Goal: Check status: Check status

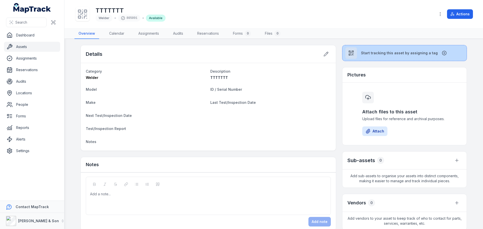
click at [355, 53] on div at bounding box center [351, 53] width 12 height 12
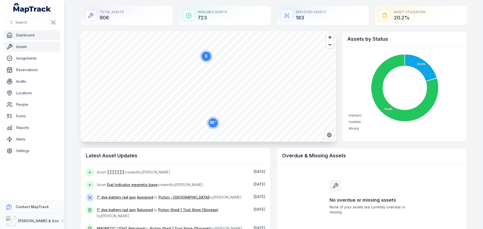
click at [18, 47] on link "Assets" at bounding box center [32, 47] width 56 height 10
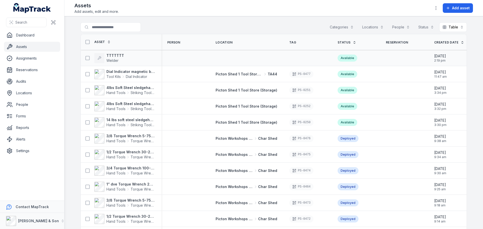
click at [122, 56] on div "TTTTTTT Welder" at bounding box center [119, 58] width 72 height 10
click at [118, 55] on strong "TTTTTTT" at bounding box center [115, 55] width 18 height 5
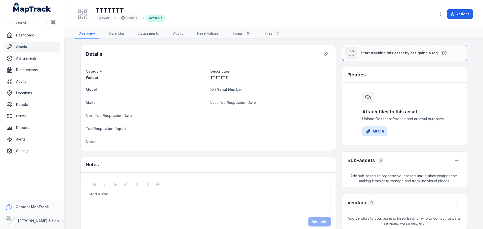
click at [124, 82] on dl "Category Welder Description TTTTTTT Model ID / Serial Number Make Last Test/Ins…" at bounding box center [208, 106] width 245 height 77
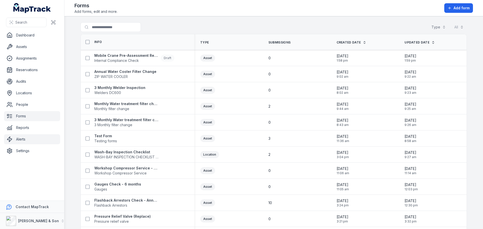
click at [21, 141] on link "Alerts" at bounding box center [32, 139] width 56 height 10
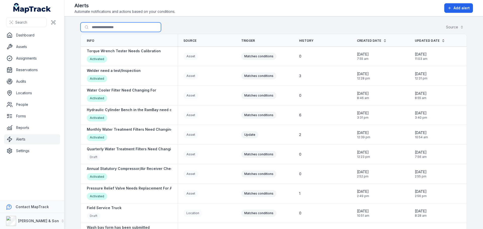
click at [133, 31] on input "Search for alerts" at bounding box center [120, 27] width 80 height 10
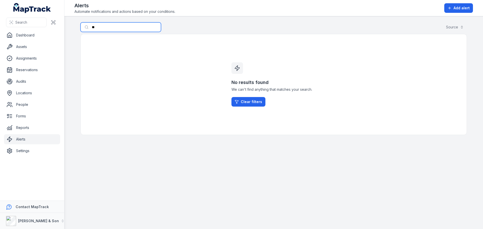
type input "*"
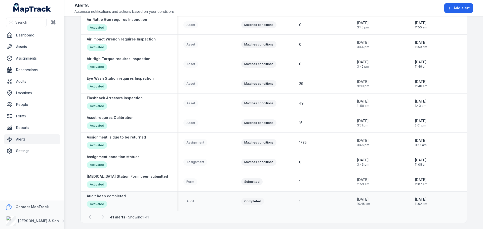
scroll to position [614, 0]
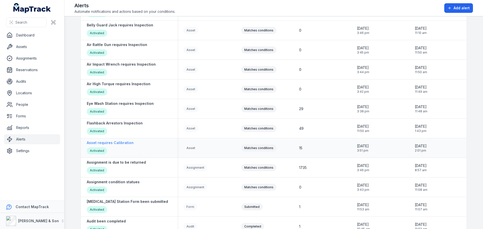
click at [118, 145] on strong "Asset requires Calibration" at bounding box center [110, 142] width 47 height 5
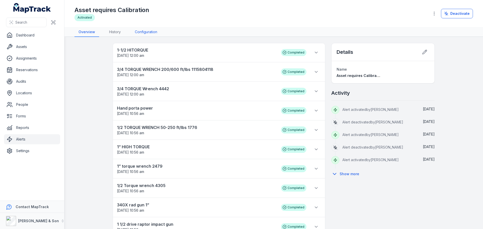
click at [139, 31] on link "Configuration" at bounding box center [146, 32] width 30 height 10
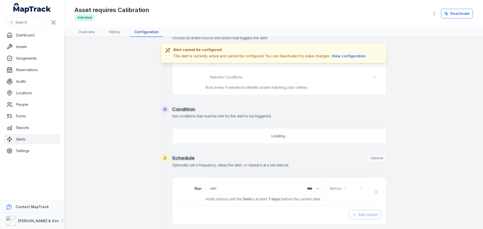
scroll to position [101, 0]
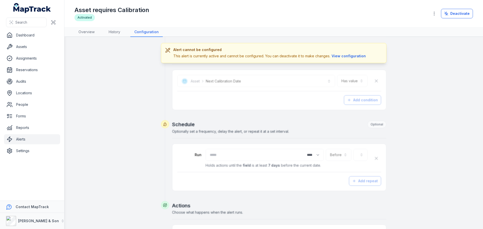
click at [338, 53] on div "Alert cannot be configured This alert is currently active and cannot be configu…" at bounding box center [270, 53] width 194 height 12
click at [340, 56] on button "View configuration" at bounding box center [348, 56] width 37 height 6
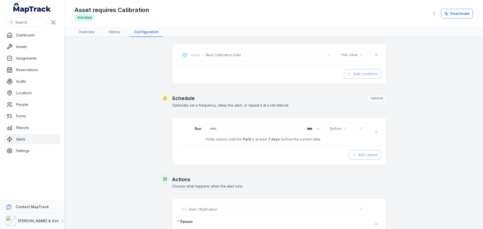
click at [357, 129] on div at bounding box center [360, 129] width 14 height 12
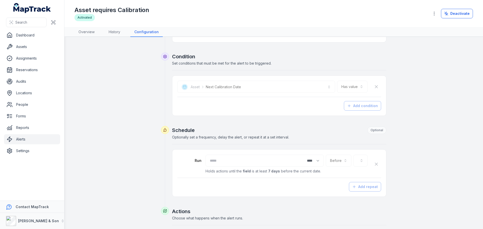
scroll to position [67, 0]
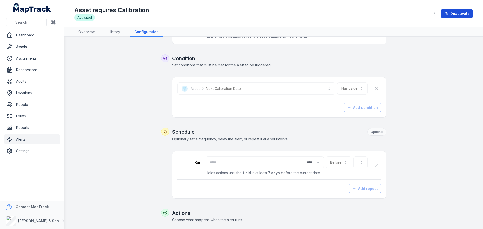
click at [448, 14] on icon at bounding box center [446, 14] width 4 height 4
